Goal: Task Accomplishment & Management: Manage account settings

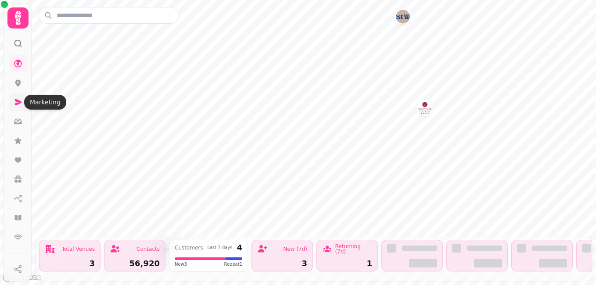
click at [18, 105] on icon at bounding box center [18, 102] width 9 height 9
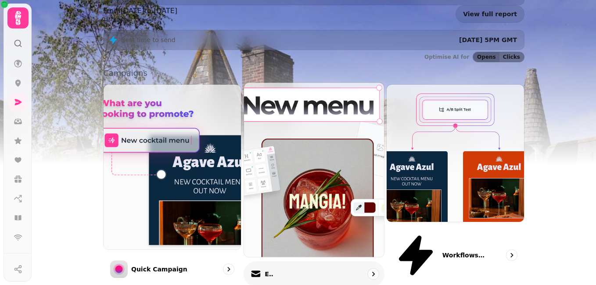
scroll to position [219, 0]
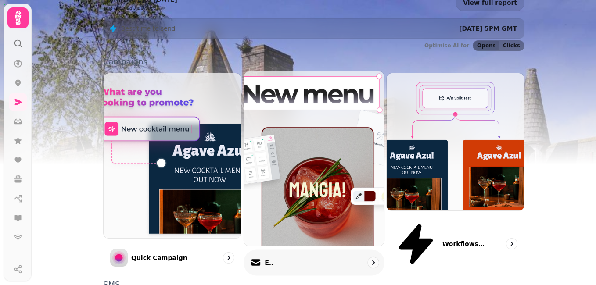
click at [301, 120] on img at bounding box center [314, 159] width 154 height 192
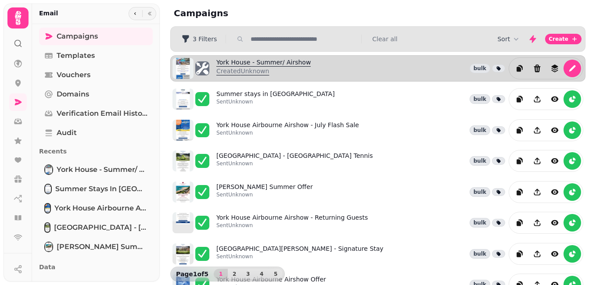
click at [266, 59] on link "York House - Summer/ Airshow Created Unknown" at bounding box center [263, 68] width 94 height 21
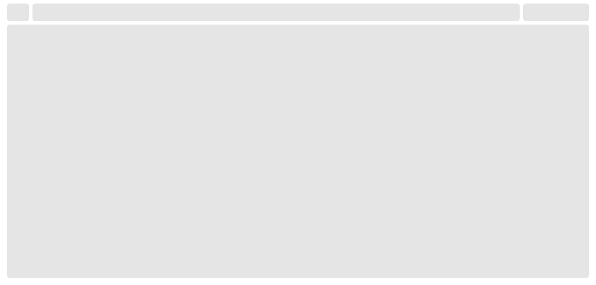
select select "**********"
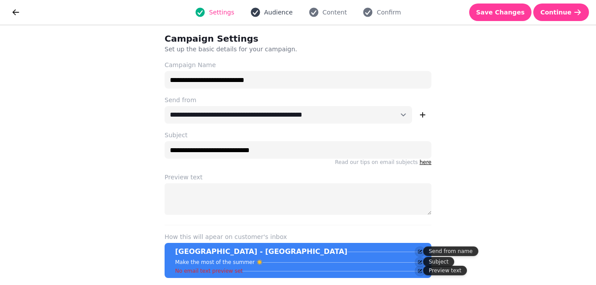
click at [271, 15] on span "Audience" at bounding box center [278, 12] width 29 height 9
select select "**********"
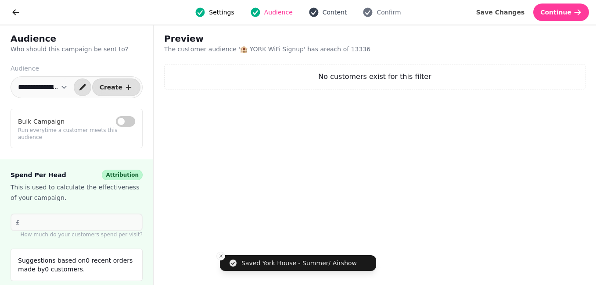
click at [331, 9] on span "Content" at bounding box center [334, 12] width 25 height 9
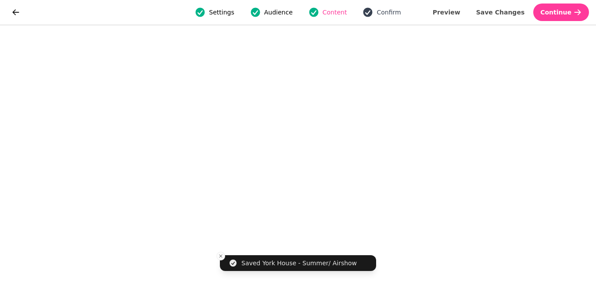
click at [390, 14] on span "Confirm" at bounding box center [388, 12] width 24 height 9
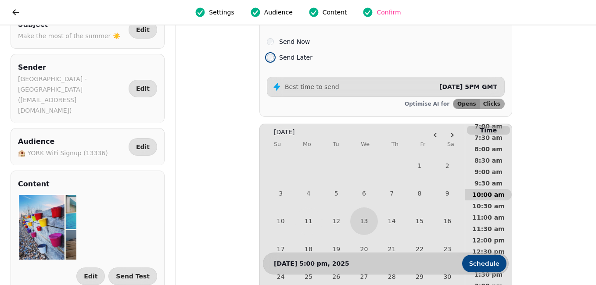
scroll to position [219, 0]
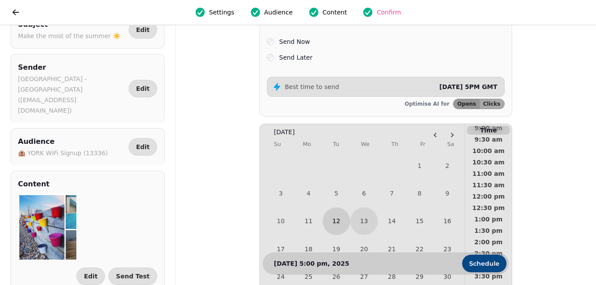
click at [342, 224] on button "12" at bounding box center [336, 221] width 28 height 28
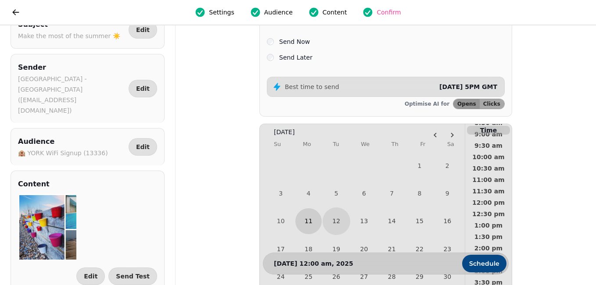
click at [315, 220] on button "11" at bounding box center [308, 221] width 26 height 26
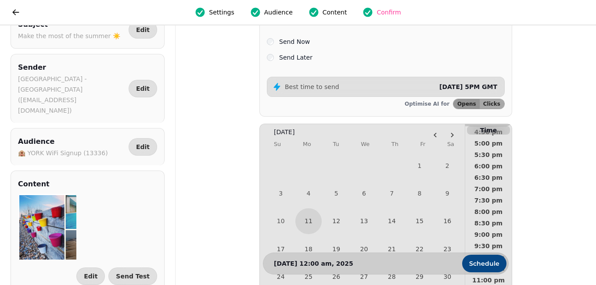
scroll to position [395, 0]
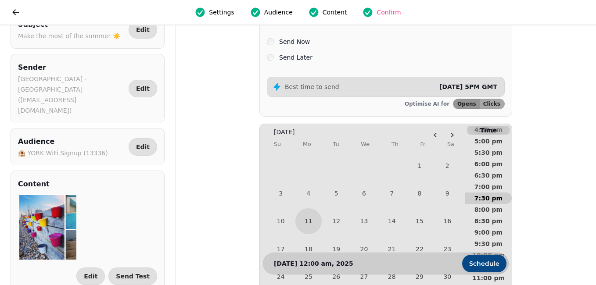
click at [486, 201] on span "7:30 pm" at bounding box center [488, 198] width 32 height 6
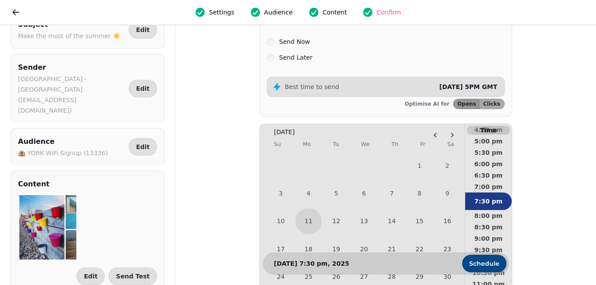
click at [212, 193] on div "Subject Make the most of the summer ☀️ Edit Sender [GEOGRAPHIC_DATA] - [GEOGRAP…" at bounding box center [298, 155] width 596 height 260
click at [553, 175] on div "Subject Make the most of the summer ☀️ Edit Sender [GEOGRAPHIC_DATA] - [GEOGRAP…" at bounding box center [298, 155] width 596 height 260
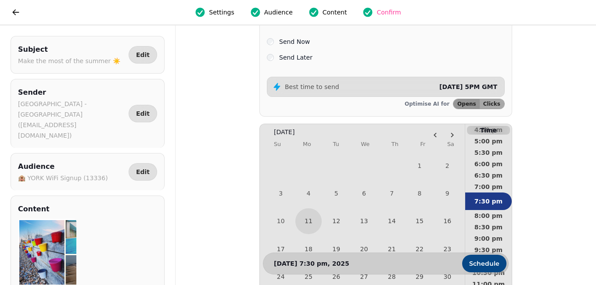
scroll to position [25, 0]
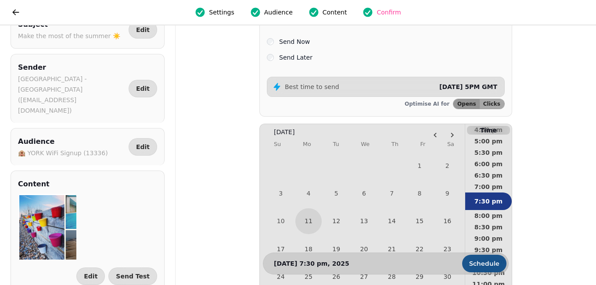
click at [492, 263] on span "Schedule" at bounding box center [484, 263] width 30 height 6
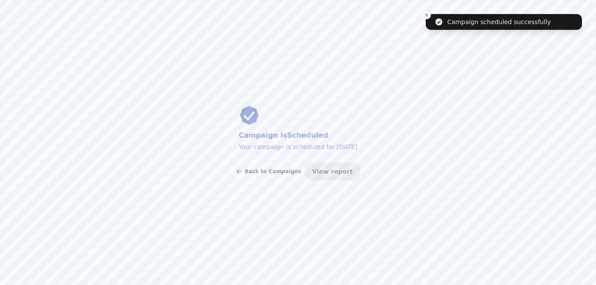
click at [279, 175] on button "Back to Campaigns" at bounding box center [267, 172] width 65 height 18
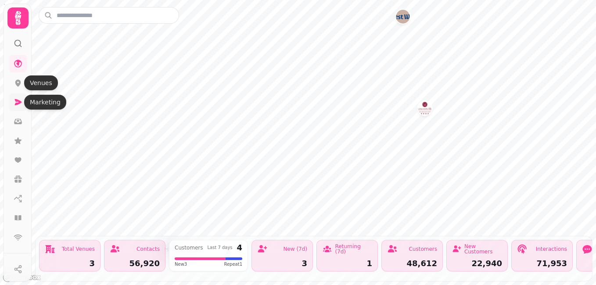
click at [16, 102] on icon at bounding box center [18, 102] width 9 height 9
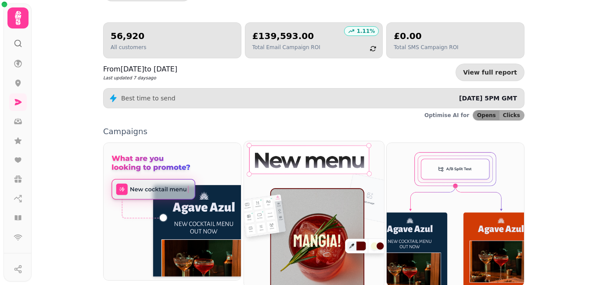
scroll to position [88, 0]
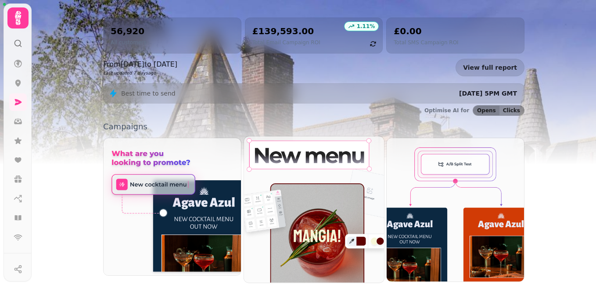
click at [296, 236] on img at bounding box center [314, 209] width 154 height 161
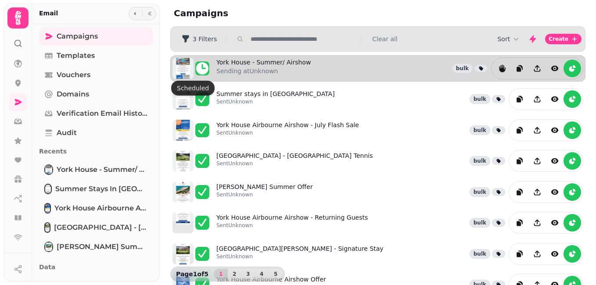
click at [201, 68] on icon at bounding box center [202, 68] width 12 height 12
click at [254, 70] on p "Sending at Unknown" at bounding box center [263, 71] width 94 height 9
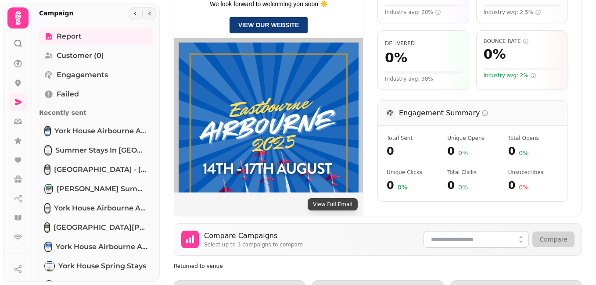
scroll to position [329, 0]
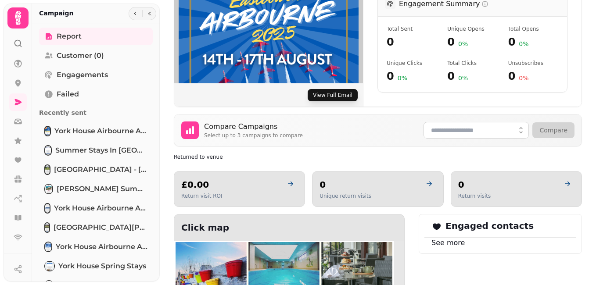
click at [330, 94] on button "View Full Email" at bounding box center [332, 95] width 50 height 12
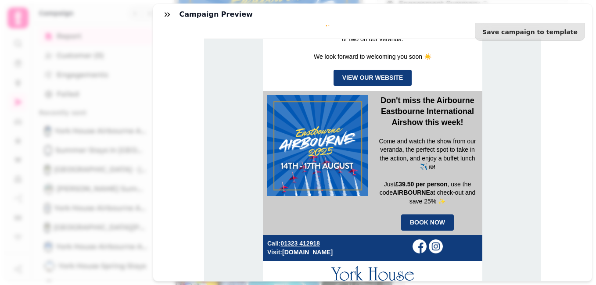
scroll to position [75, 0]
